Goal: Entertainment & Leisure: Consume media (video, audio)

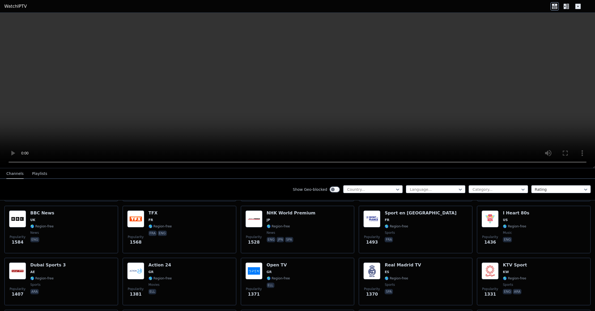
scroll to position [376, 0]
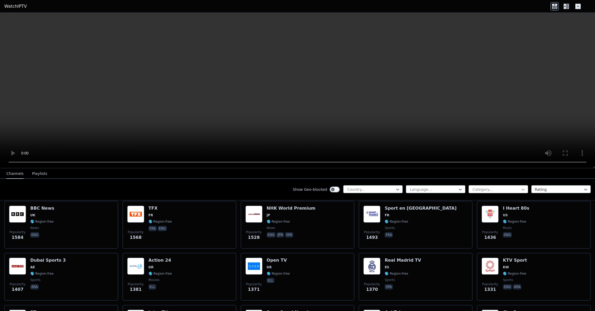
click at [524, 190] on icon at bounding box center [522, 190] width 3 height 2
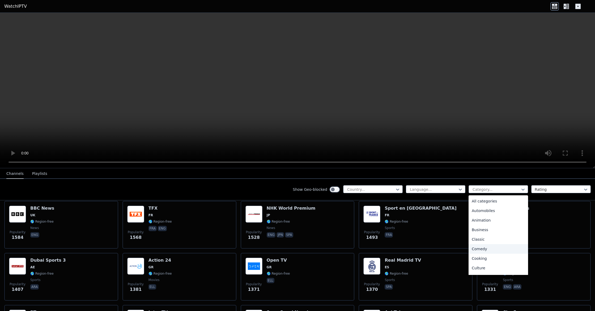
click at [485, 250] on div "Comedy" at bounding box center [498, 249] width 59 height 10
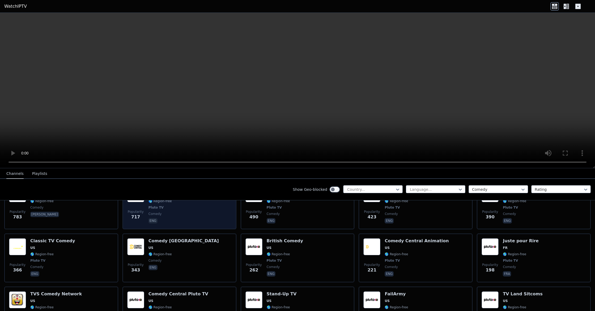
scroll to position [83, 0]
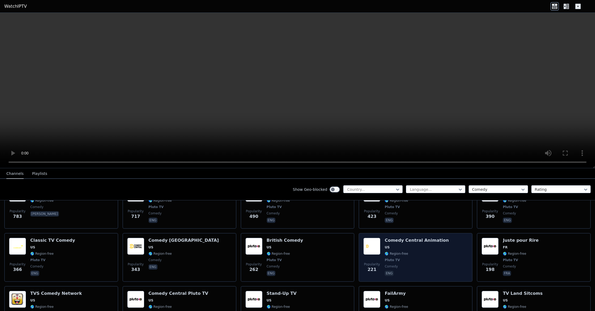
click at [418, 258] on span "Pluto TV" at bounding box center [417, 260] width 64 height 4
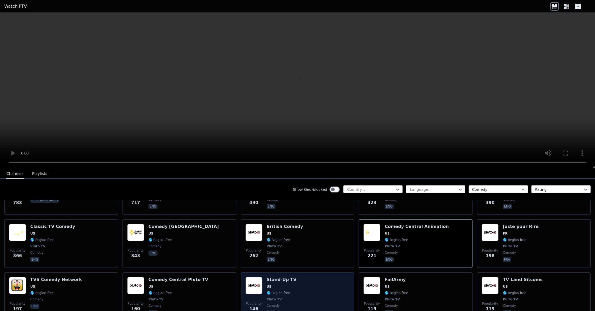
scroll to position [96, 0]
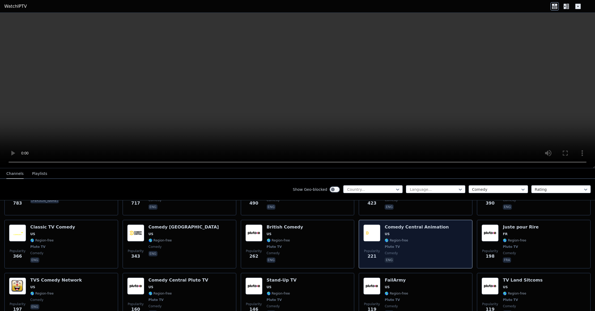
click at [424, 240] on span "🌎 Region-free" at bounding box center [417, 241] width 64 height 4
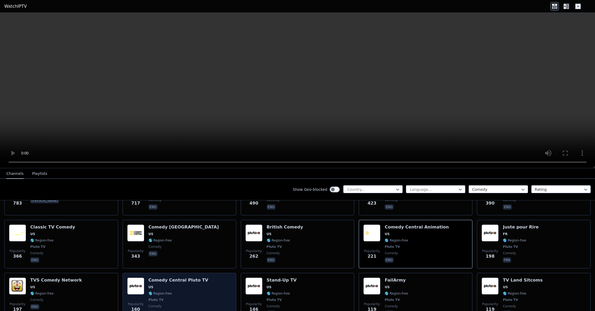
click at [189, 294] on span "🌎 Region-free" at bounding box center [178, 294] width 60 height 4
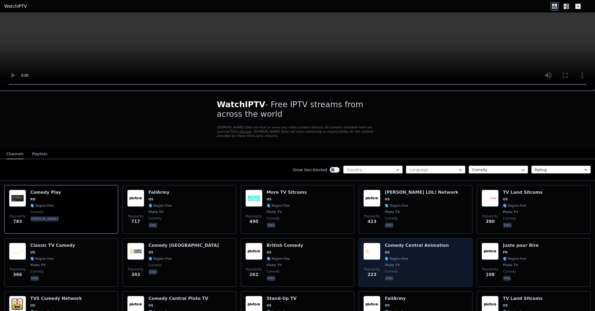
click at [429, 269] on div "Comedy Central Animation US 🌎 Region-free Pluto TV comedy eng" at bounding box center [417, 262] width 64 height 39
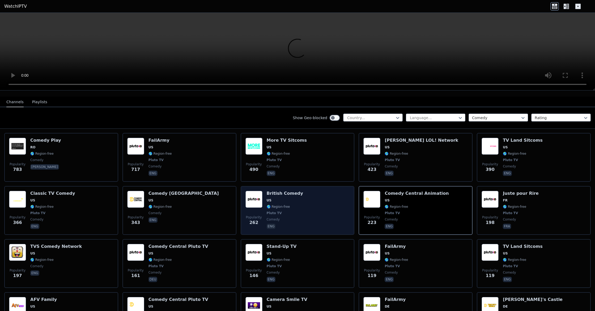
scroll to position [52, 0]
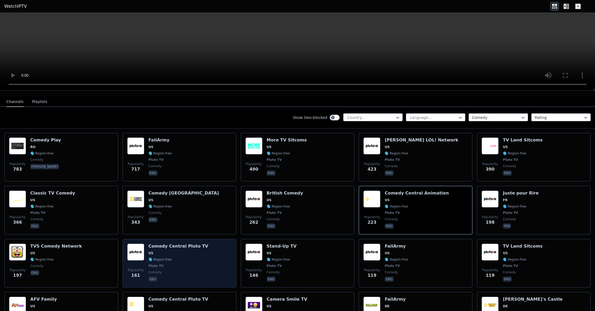
click at [203, 259] on div "Popularity 161 Comedy Central Pluto TV US 🌎 Region-free Pluto TV comedy deu" at bounding box center [179, 263] width 104 height 39
